Goal: Find specific page/section: Find specific page/section

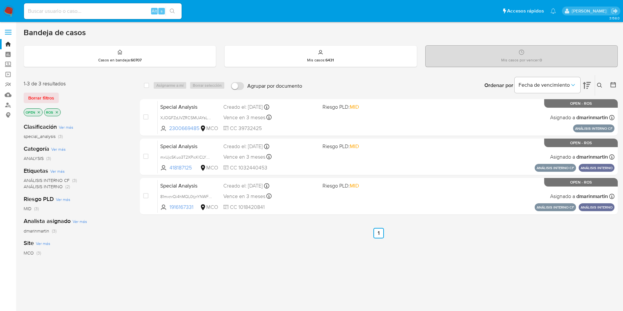
click at [589, 85] on icon at bounding box center [587, 85] width 8 height 8
click at [588, 85] on icon at bounding box center [587, 85] width 8 height 7
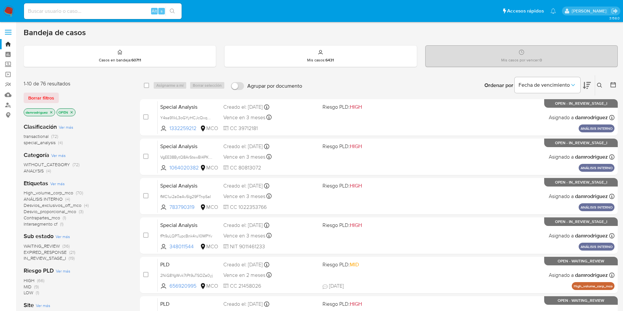
click at [52, 110] on p "damrodriguez" at bounding box center [39, 112] width 31 height 7
click at [52, 111] on icon "close-filter" at bounding box center [51, 112] width 4 height 4
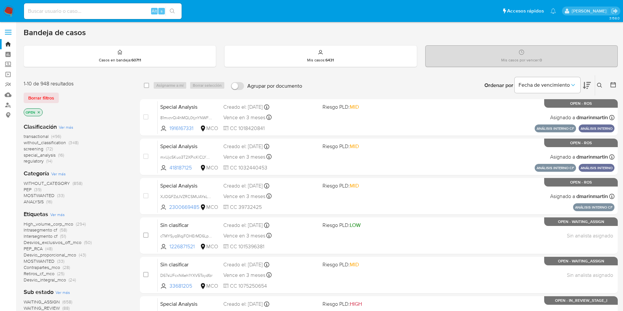
click at [589, 83] on icon at bounding box center [587, 85] width 8 height 8
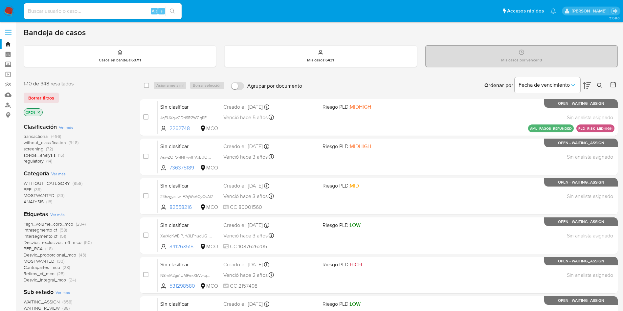
click at [589, 83] on icon at bounding box center [587, 85] width 8 height 8
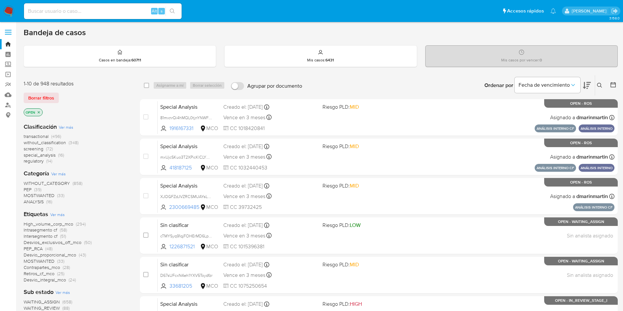
click at [40, 135] on span "transactional" at bounding box center [36, 136] width 25 height 7
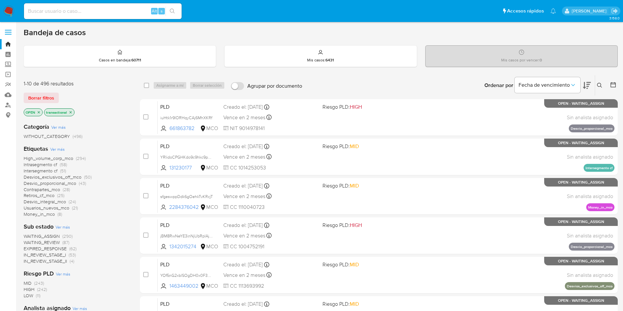
click at [584, 83] on icon at bounding box center [587, 85] width 8 height 7
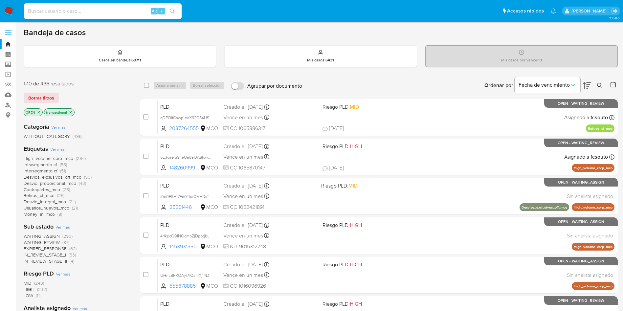
click at [584, 83] on icon at bounding box center [587, 85] width 8 height 7
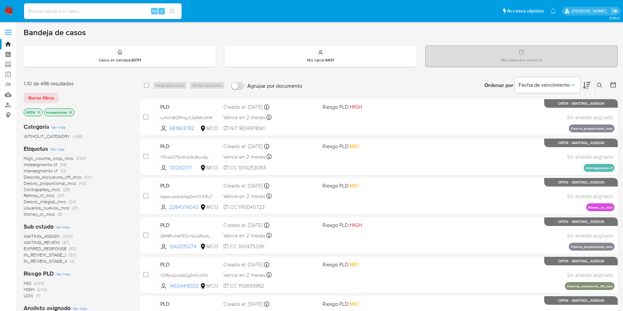
click at [71, 112] on icon "close-filter" at bounding box center [71, 112] width 4 height 4
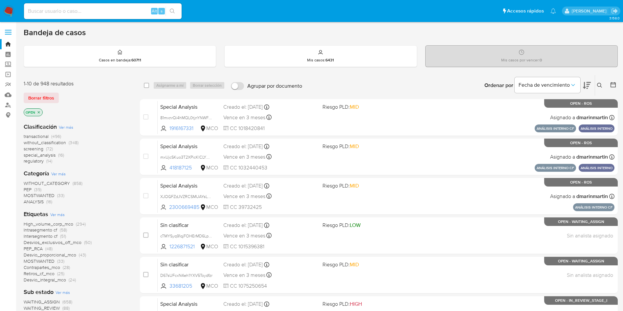
click at [42, 156] on span "special_analysis" at bounding box center [40, 155] width 32 height 7
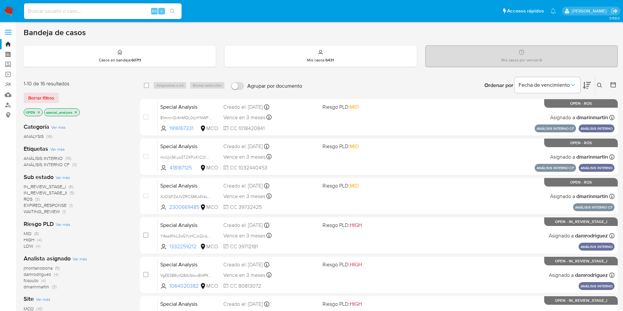
click at [586, 86] on icon at bounding box center [587, 85] width 8 height 7
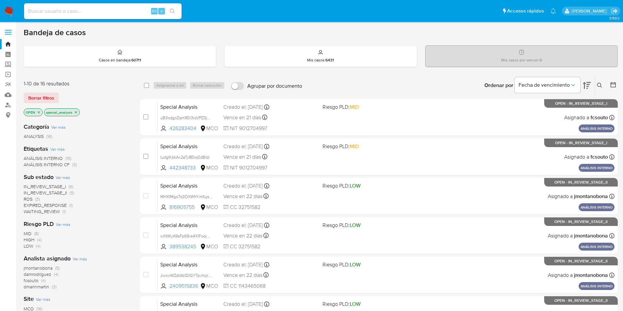
click at [586, 86] on icon at bounding box center [587, 85] width 8 height 7
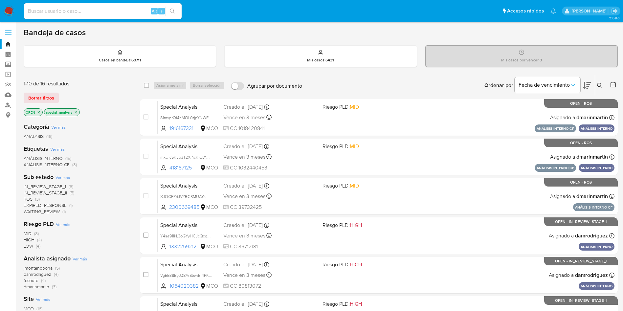
click at [75, 113] on icon "close-filter" at bounding box center [76, 112] width 2 height 2
